Goal: Task Accomplishment & Management: Use online tool/utility

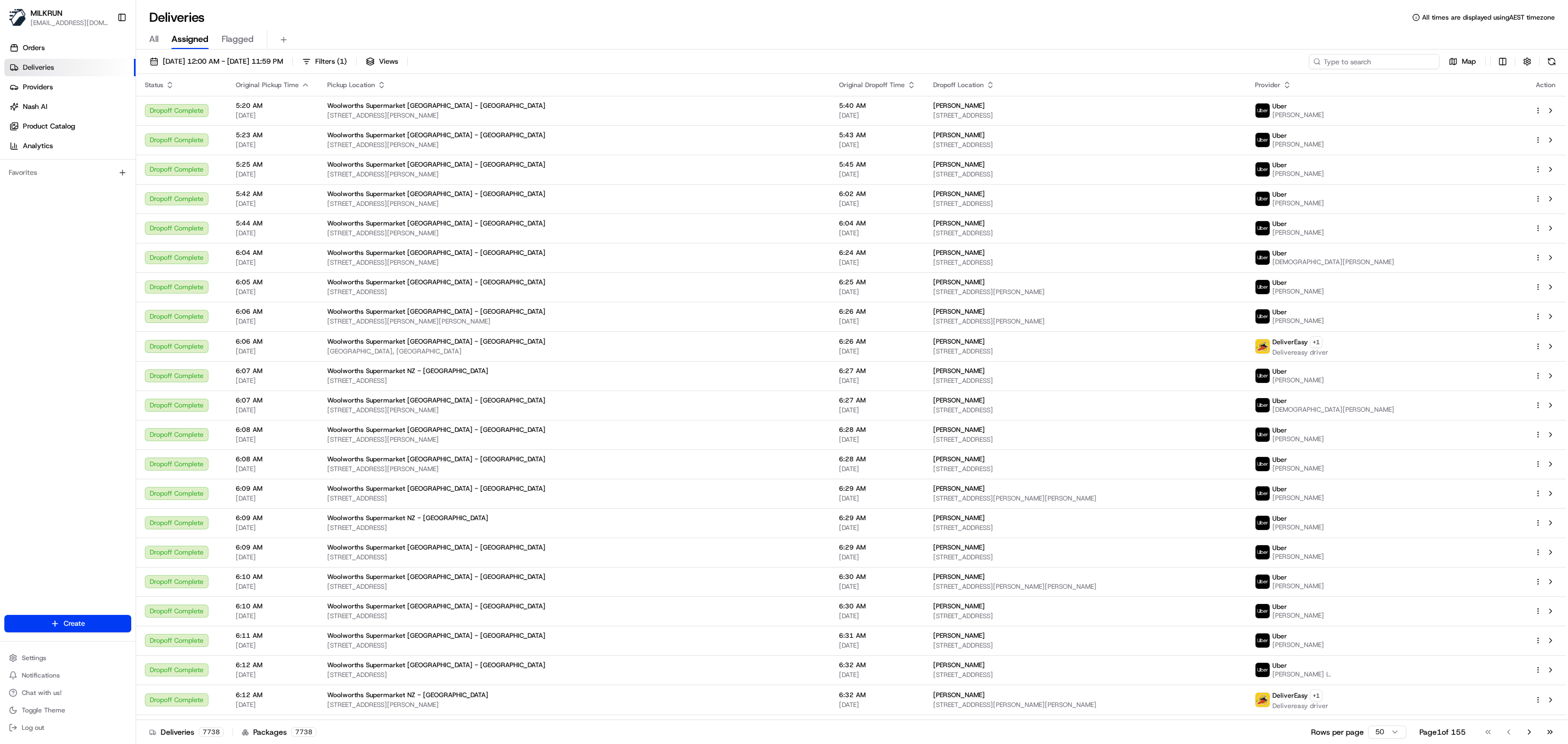
click at [1377, 61] on input at bounding box center [1374, 61] width 130 height 16
paste input "[PERSON_NAME]"
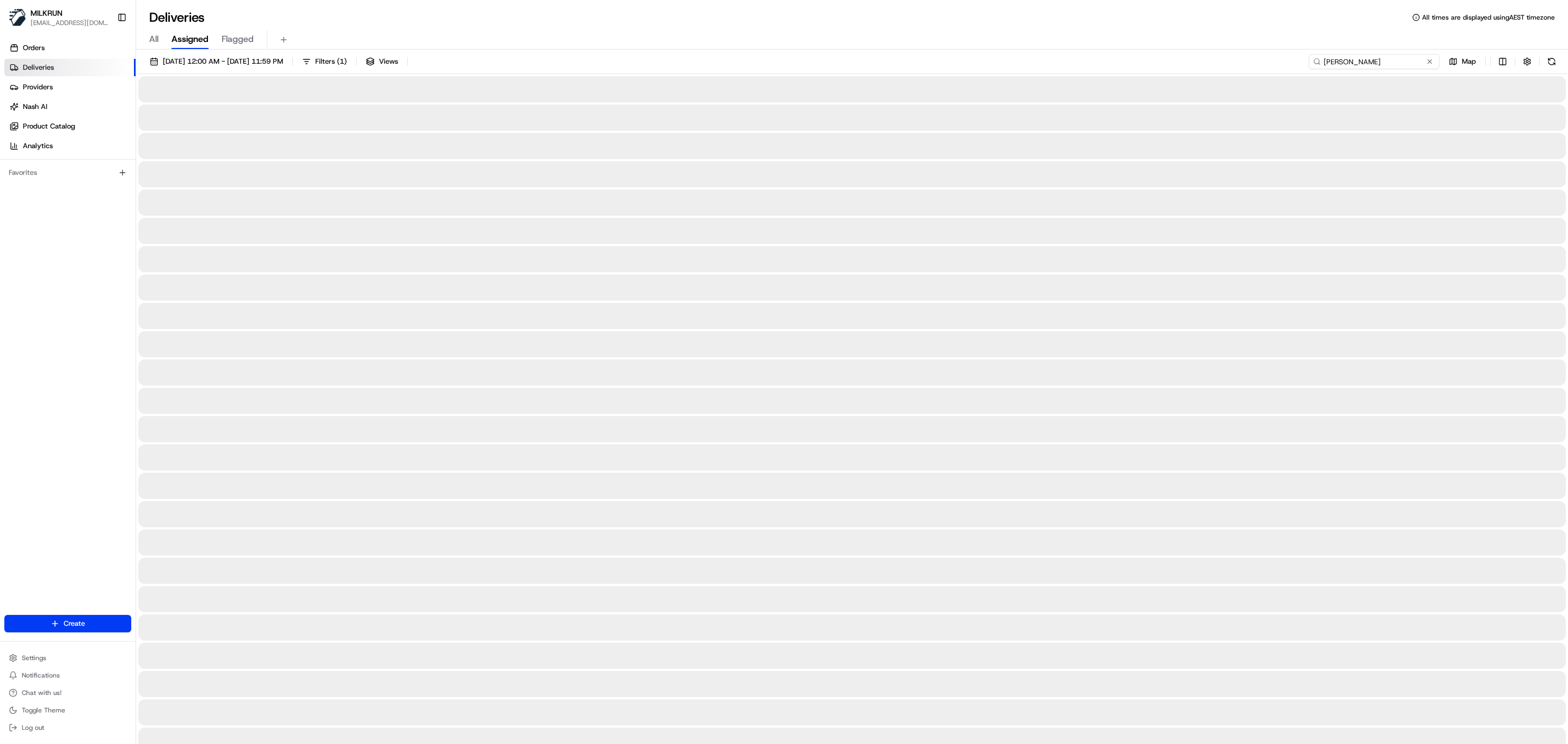
type input "[PERSON_NAME]"
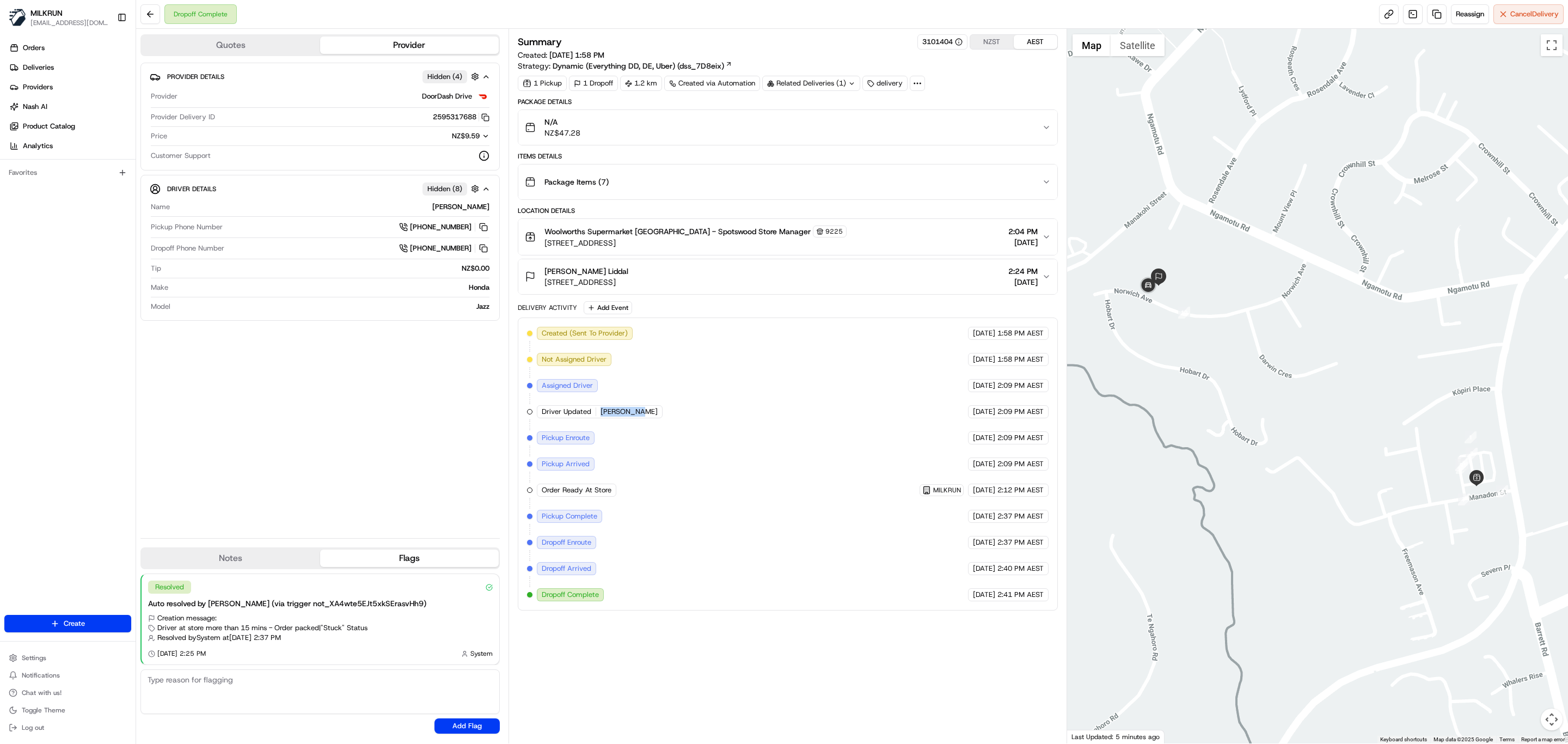
drag, startPoint x: 637, startPoint y: 416, endPoint x: 603, endPoint y: 423, distance: 34.7
click at [603, 418] on div "Driver Updated [PERSON_NAME]" at bounding box center [600, 411] width 126 height 13
copy span "[PERSON_NAME]"
click at [486, 119] on icon "button" at bounding box center [485, 117] width 8 height 8
